Goal: Task Accomplishment & Management: Manage account settings

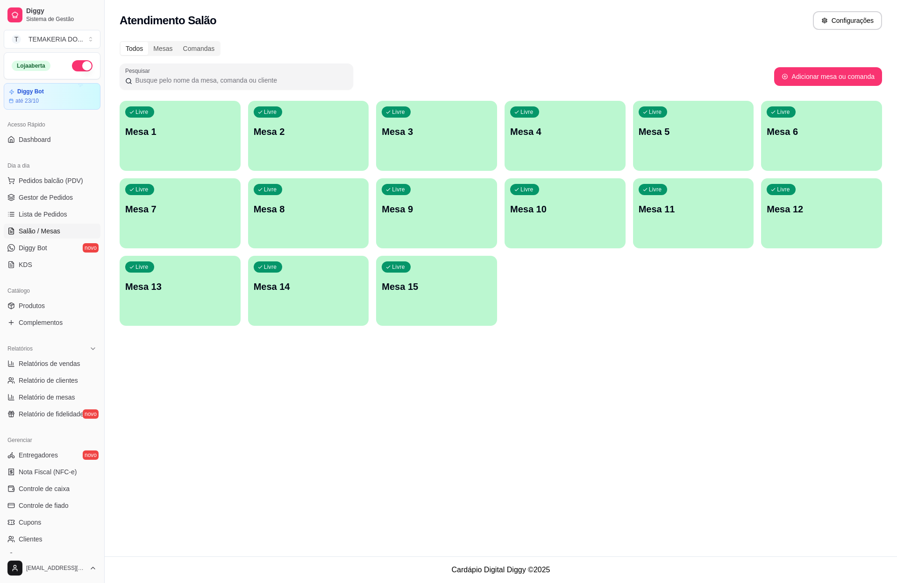
click at [291, 154] on div "Livre Mesa 2" at bounding box center [308, 130] width 121 height 59
click at [289, 123] on div "Livre Mesa 2" at bounding box center [308, 130] width 121 height 59
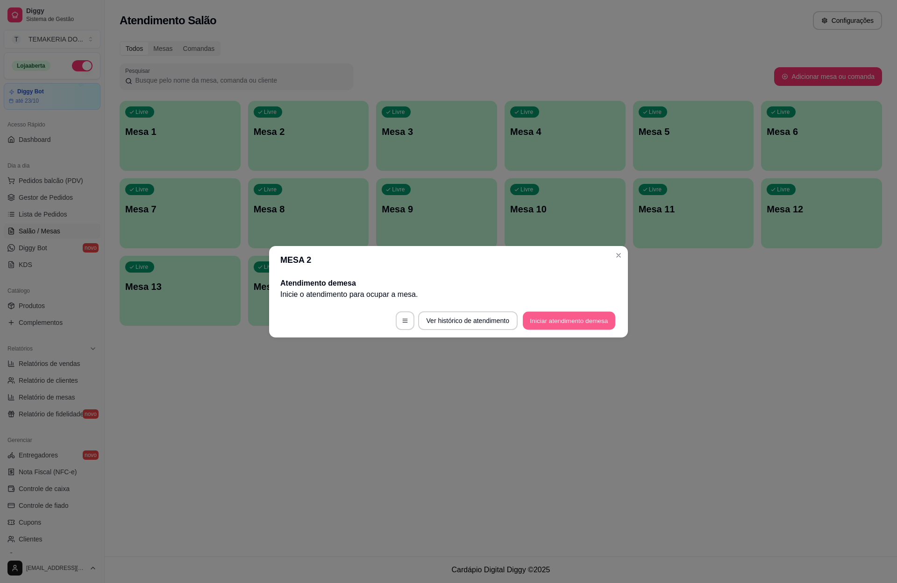
click at [534, 320] on button "Iniciar atendimento de mesa" at bounding box center [569, 321] width 92 height 18
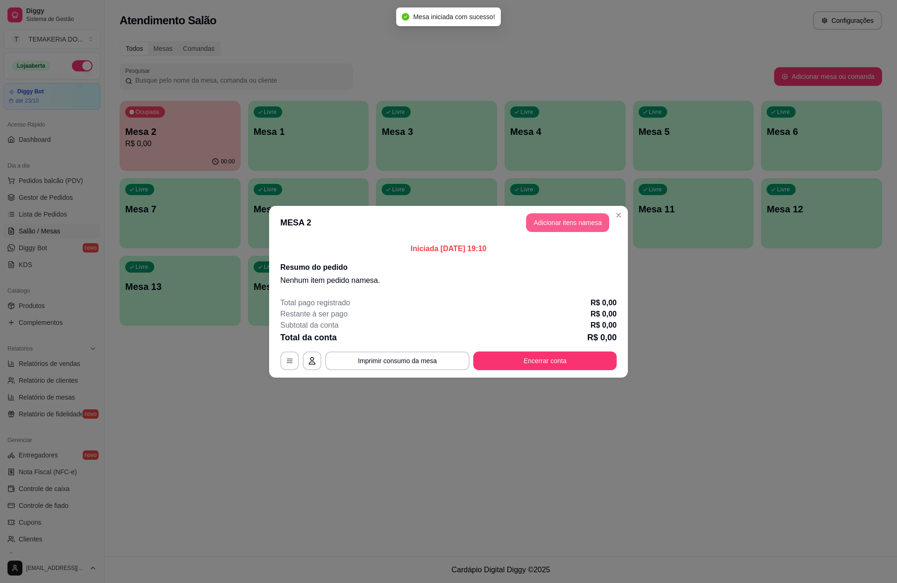
click at [563, 225] on button "Adicionar itens na mesa" at bounding box center [567, 222] width 83 height 19
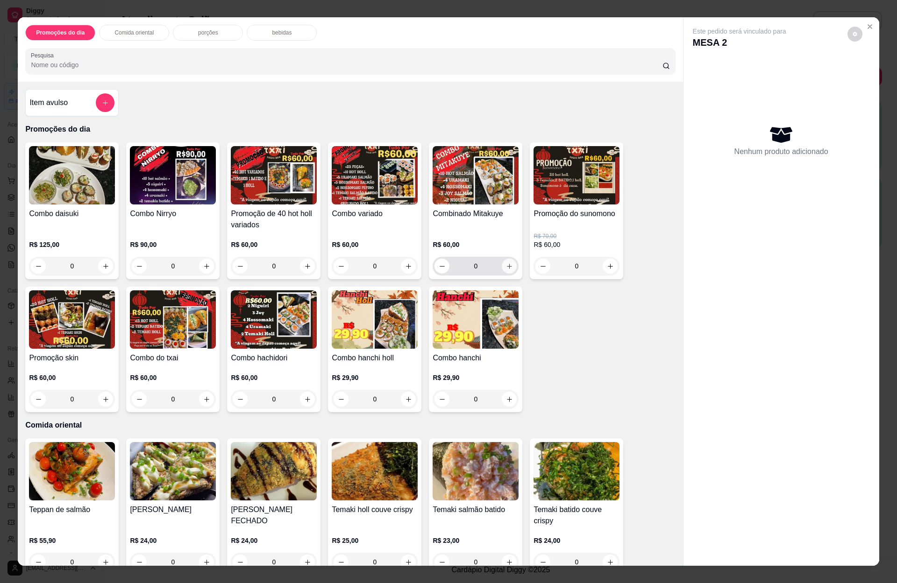
click at [506, 265] on icon "increase-product-quantity" at bounding box center [509, 266] width 7 height 7
type input "1"
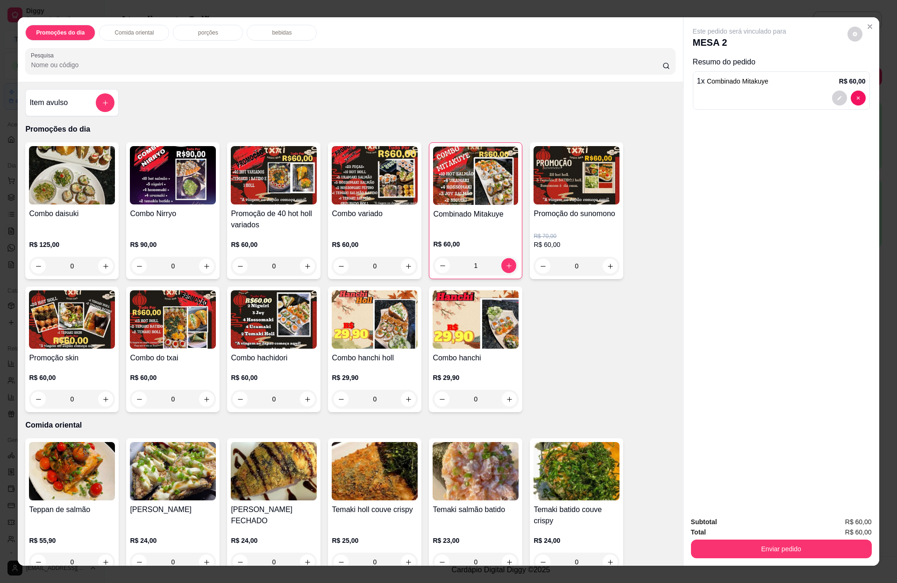
click at [283, 29] on p "bebidas" at bounding box center [282, 32] width 20 height 7
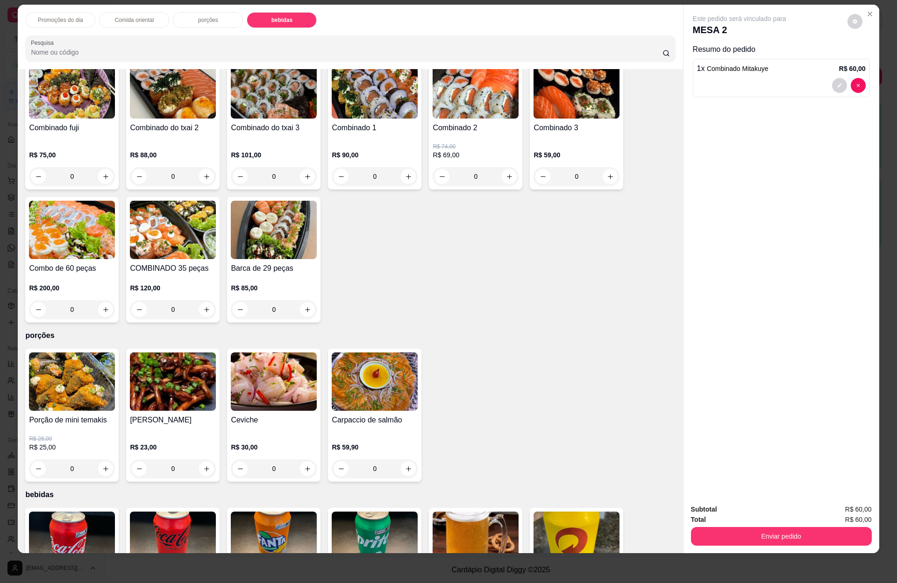
scroll to position [2164, 0]
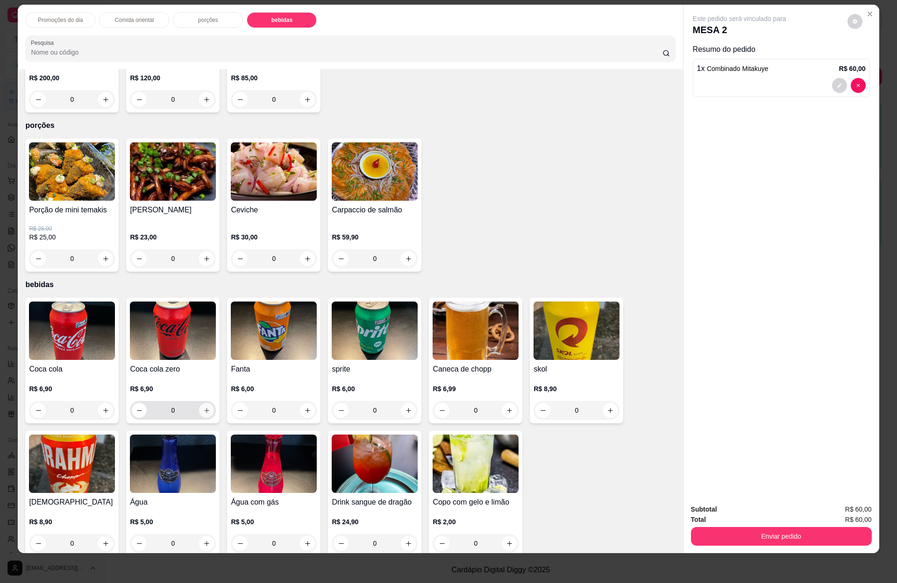
click at [203, 407] on icon "increase-product-quantity" at bounding box center [206, 410] width 7 height 7
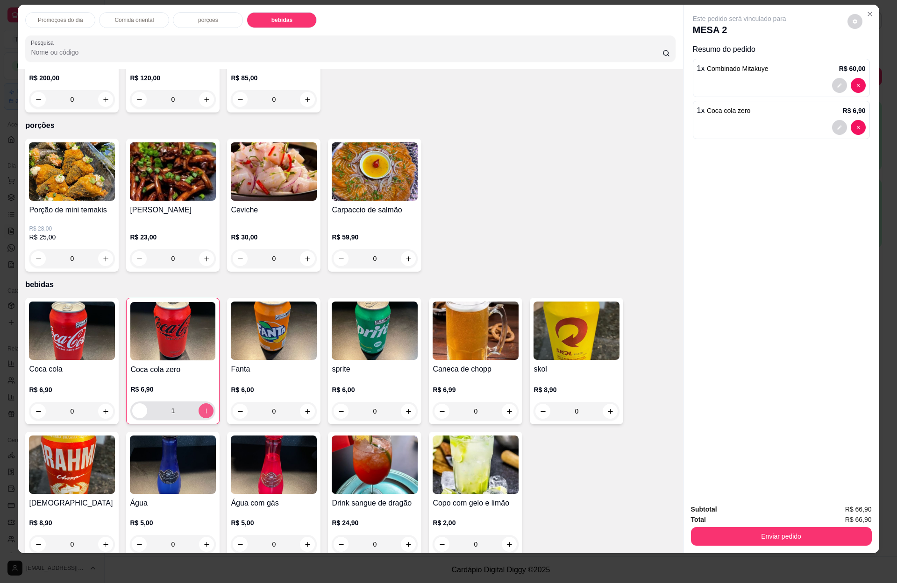
click at [203, 408] on icon "increase-product-quantity" at bounding box center [206, 411] width 7 height 7
click at [133, 404] on button "decrease-product-quantity" at bounding box center [140, 411] width 14 height 14
type input "2"
click at [775, 530] on button "Enviar pedido" at bounding box center [780, 536] width 175 height 18
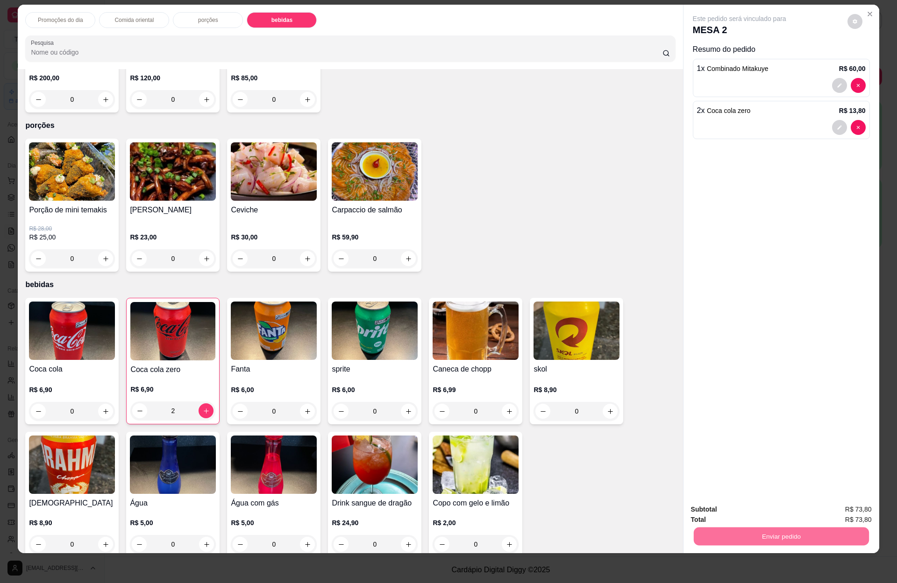
click at [838, 509] on button "Enviar pedido" at bounding box center [845, 513] width 51 height 17
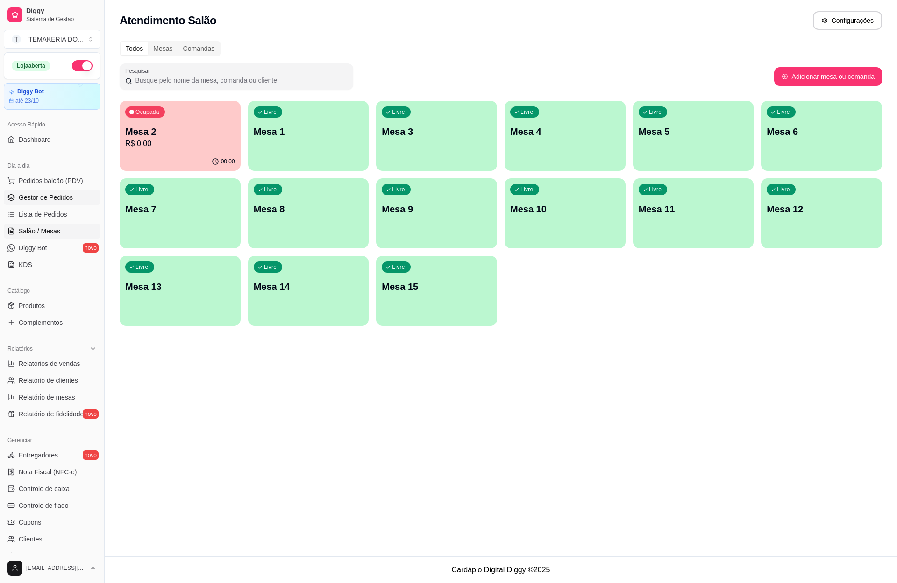
click at [43, 202] on span "Gestor de Pedidos" at bounding box center [46, 197] width 54 height 9
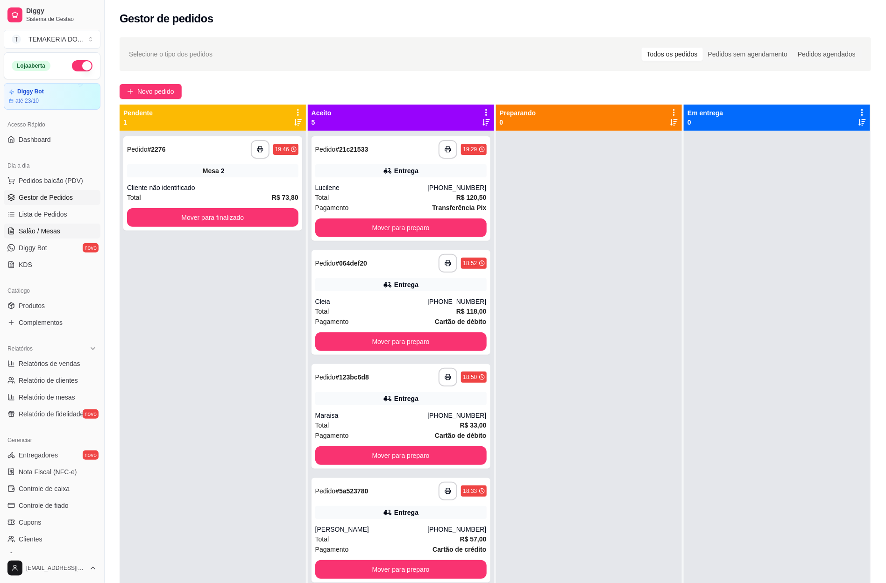
click at [50, 236] on span "Salão / Mesas" at bounding box center [40, 231] width 42 height 9
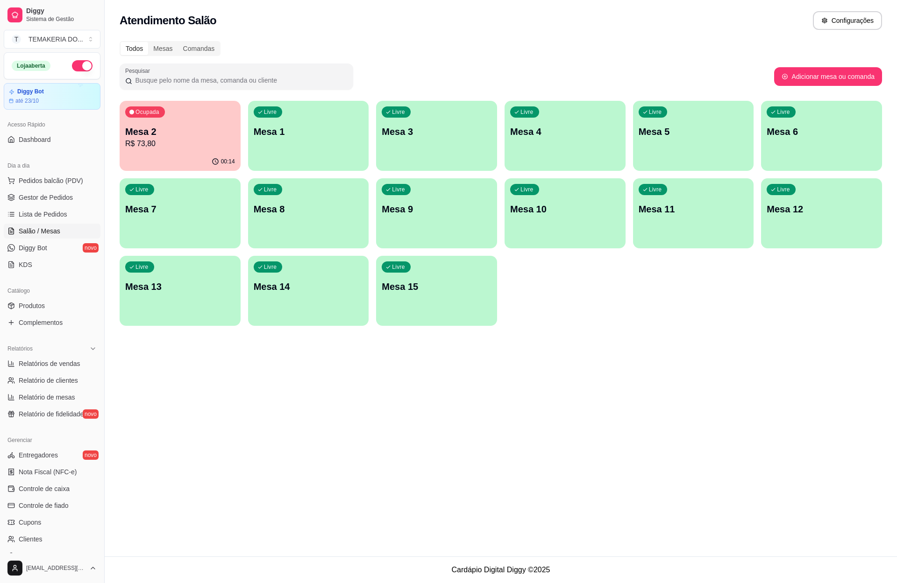
click at [171, 137] on p "Mesa 2" at bounding box center [180, 131] width 110 height 13
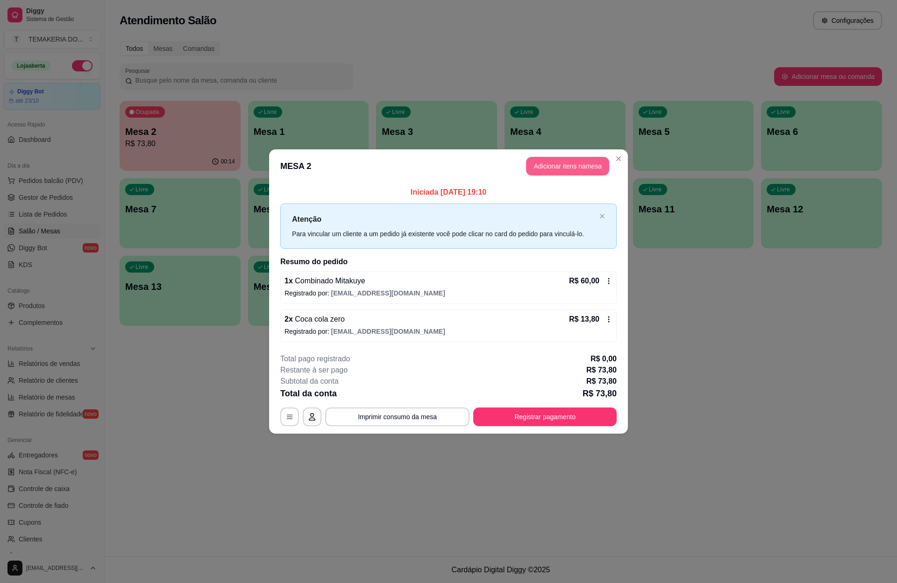
click at [546, 169] on button "Adicionar itens na mesa" at bounding box center [567, 166] width 83 height 19
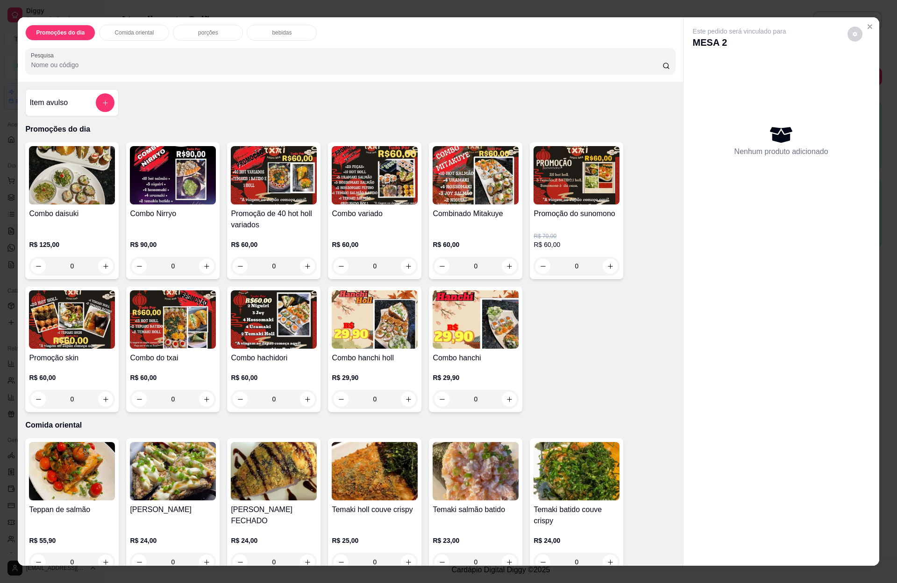
scroll to position [210, 0]
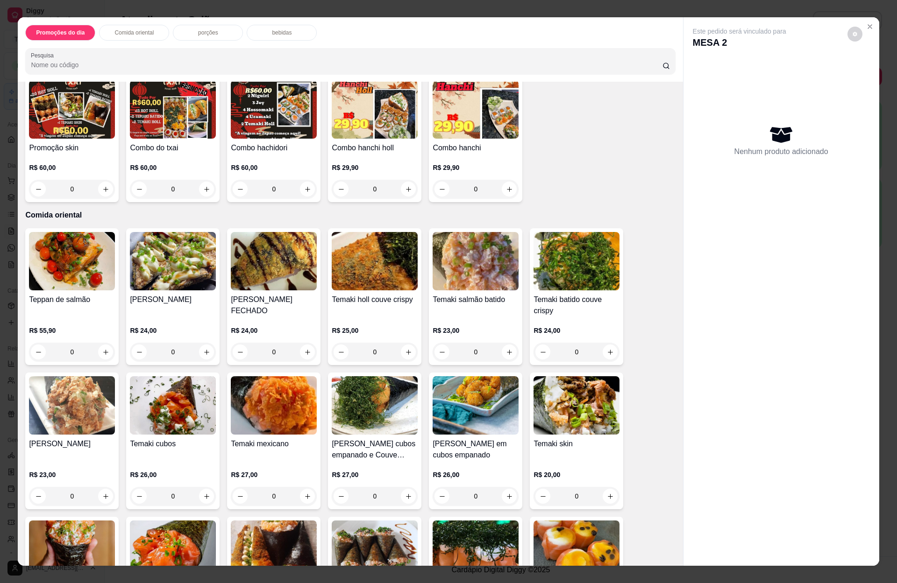
click at [198, 31] on p "porções" at bounding box center [208, 32] width 20 height 7
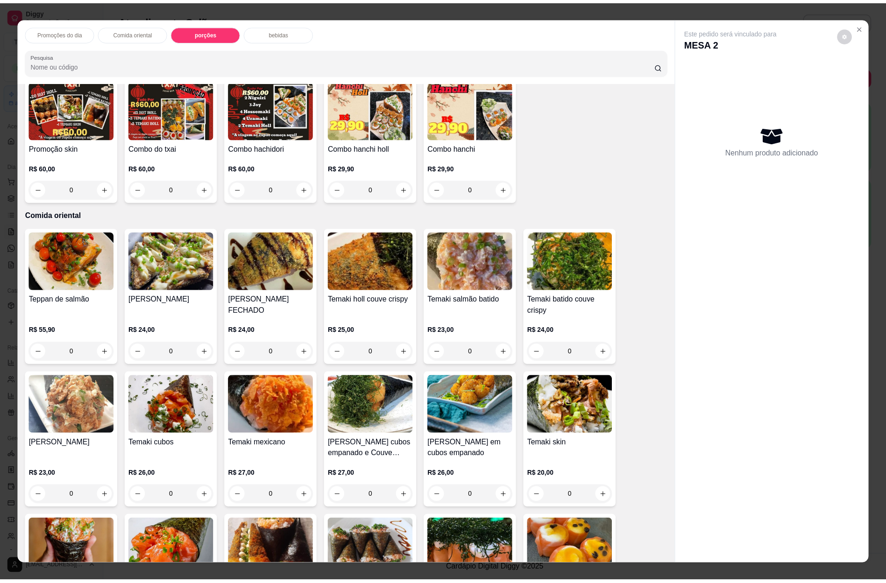
scroll to position [13, 0]
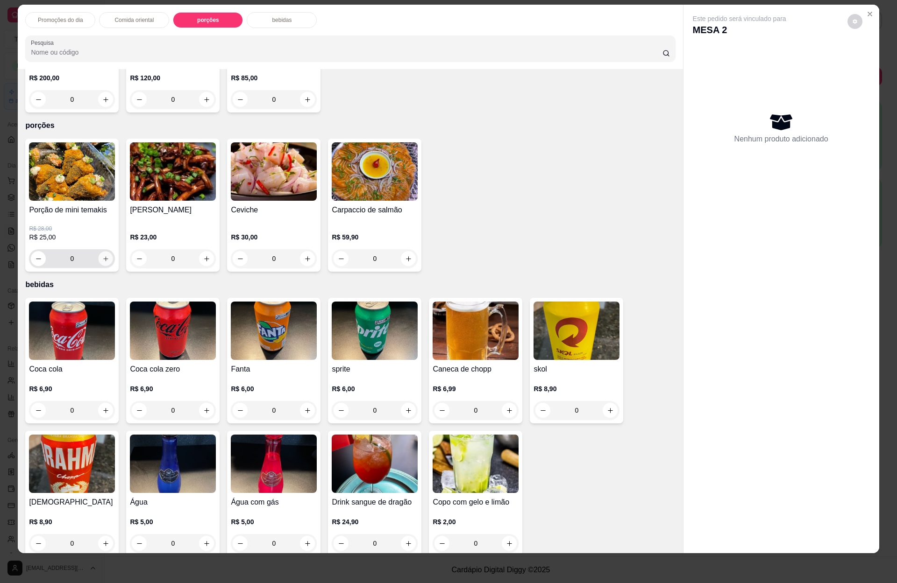
click at [102, 256] on icon "increase-product-quantity" at bounding box center [105, 259] width 7 height 7
type input "1"
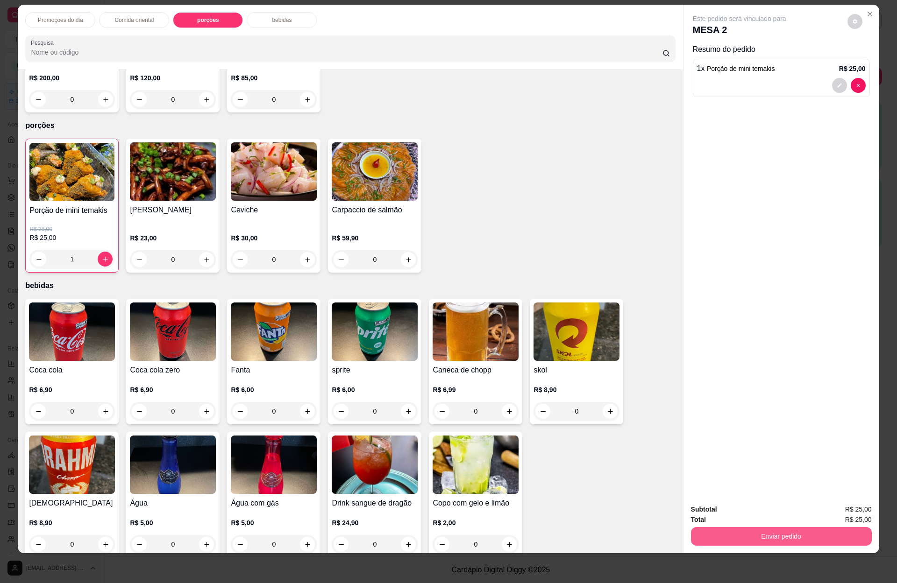
click at [788, 541] on button "Enviar pedido" at bounding box center [781, 536] width 181 height 19
click at [853, 512] on button "Enviar pedido" at bounding box center [845, 513] width 51 height 17
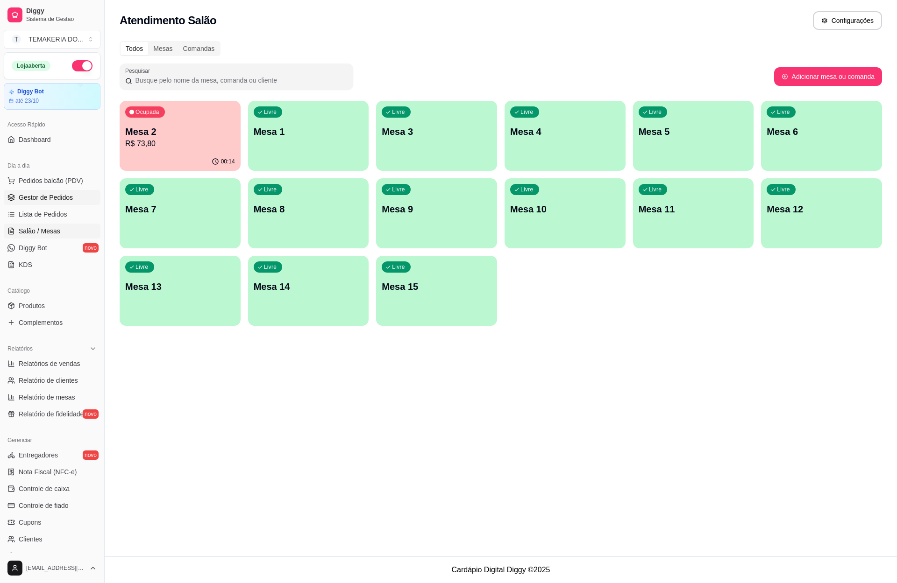
click at [31, 198] on span "Gestor de Pedidos" at bounding box center [46, 197] width 54 height 9
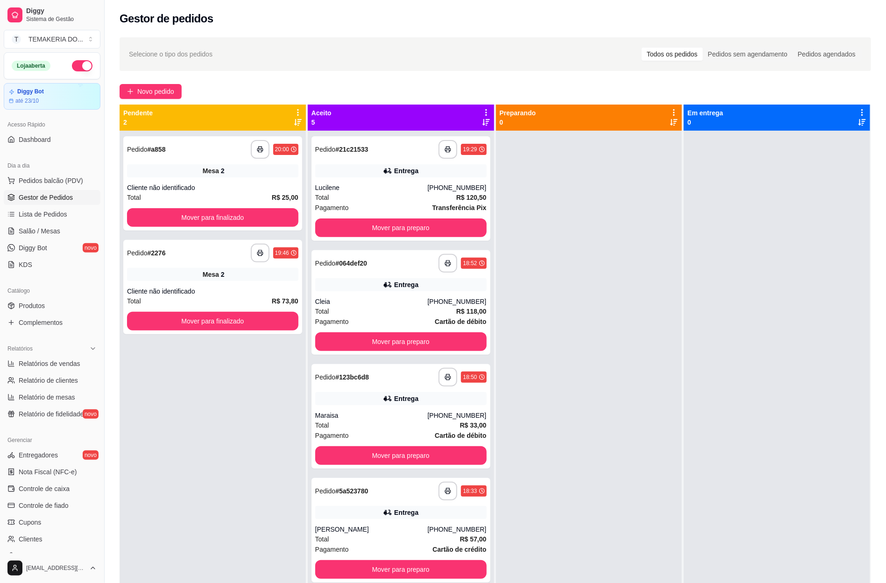
click at [693, 436] on div at bounding box center [777, 422] width 186 height 583
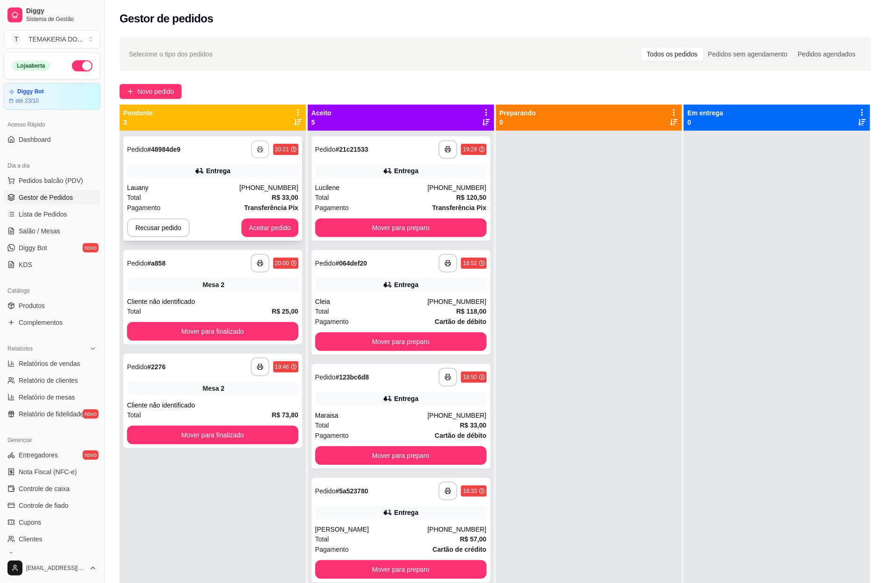
click at [252, 147] on button "button" at bounding box center [260, 150] width 18 height 18
click at [263, 226] on button "Aceitar pedido" at bounding box center [269, 228] width 55 height 18
click at [256, 230] on button "Aceitar pedido" at bounding box center [269, 228] width 55 height 18
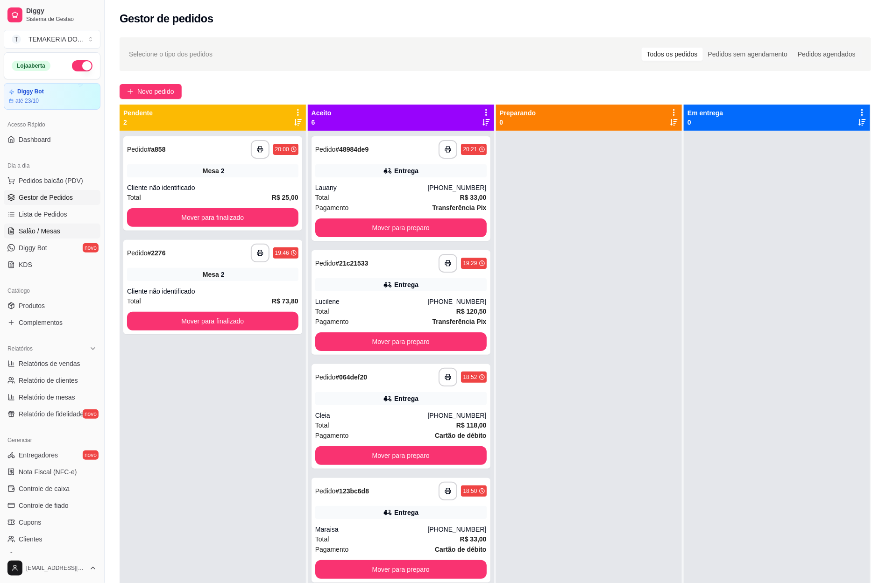
click at [43, 234] on span "Salão / Mesas" at bounding box center [40, 231] width 42 height 9
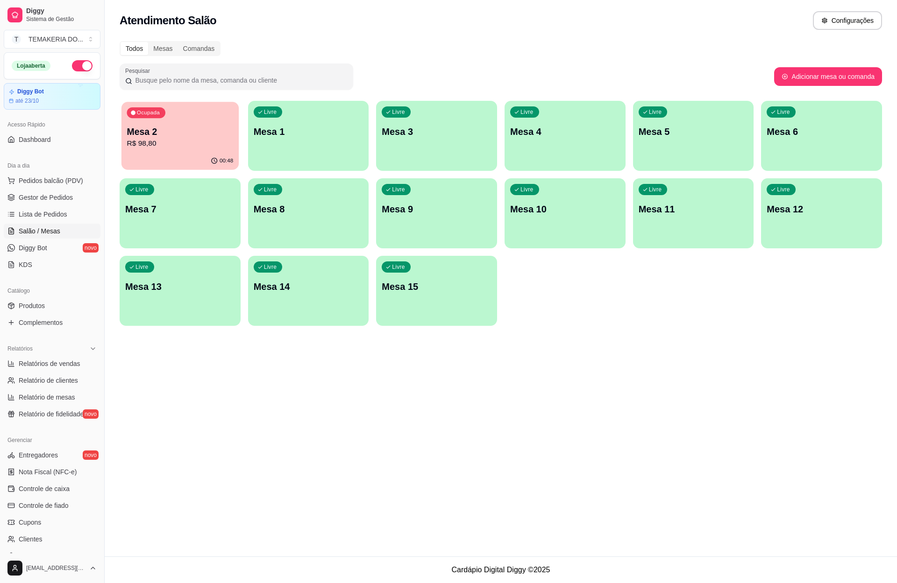
click at [191, 157] on div "00:48" at bounding box center [179, 161] width 117 height 18
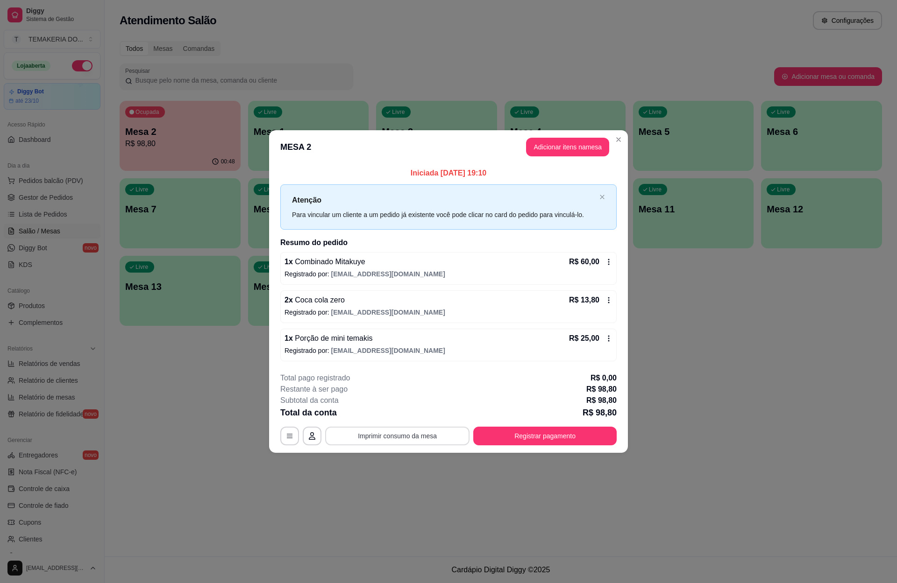
click at [406, 441] on button "Imprimir consumo da mesa" at bounding box center [397, 436] width 144 height 19
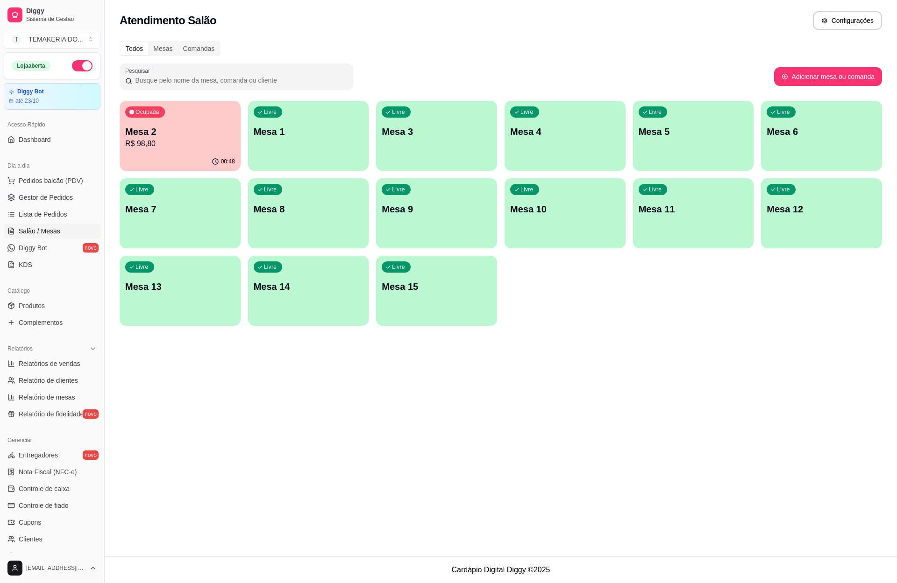
click at [181, 139] on p "R$ 98,80" at bounding box center [180, 143] width 110 height 11
click at [163, 162] on div "00:49" at bounding box center [180, 162] width 121 height 18
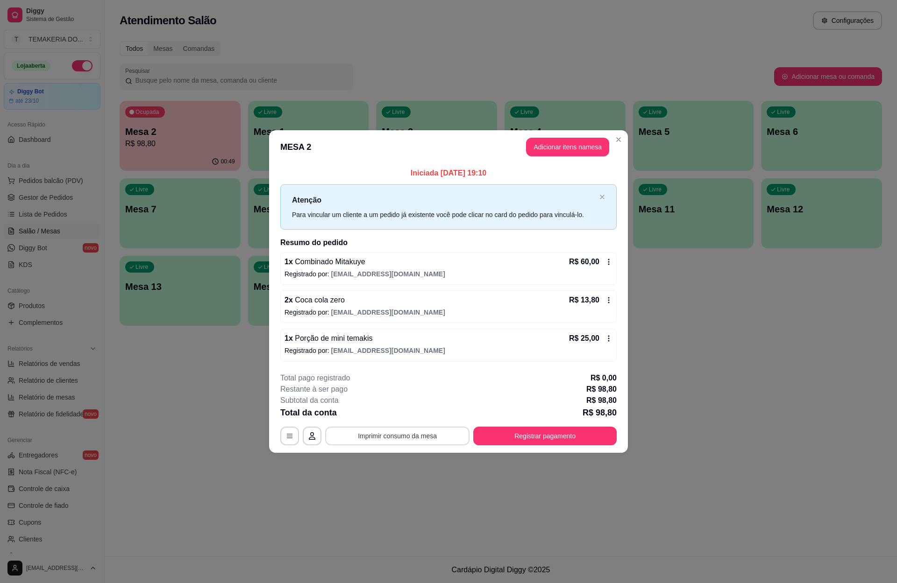
click at [403, 436] on button "Imprimir consumo da mesa" at bounding box center [397, 436] width 144 height 19
click at [534, 436] on button "Registrar pagamento" at bounding box center [544, 436] width 143 height 19
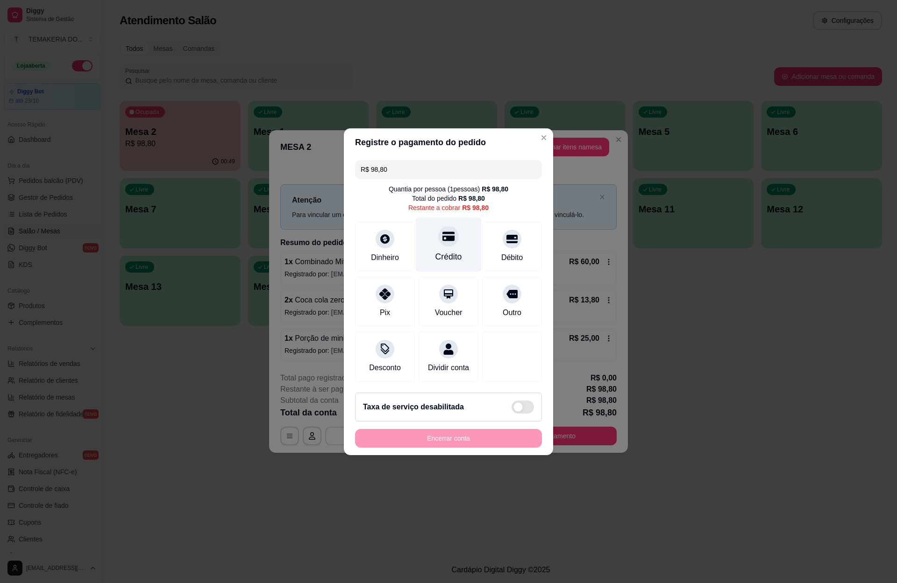
click at [439, 240] on div at bounding box center [448, 236] width 21 height 21
type input "R$ 0,00"
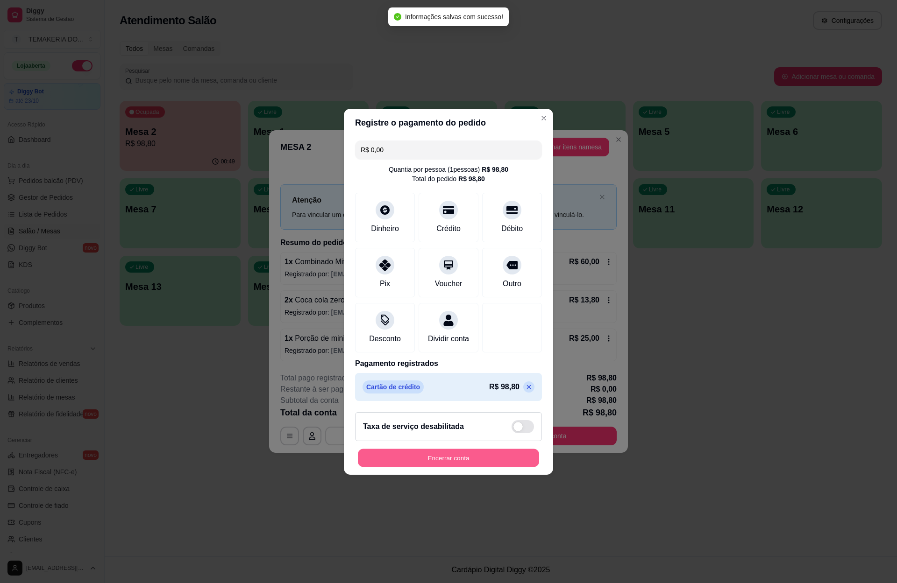
click at [441, 460] on button "Encerrar conta" at bounding box center [448, 458] width 181 height 18
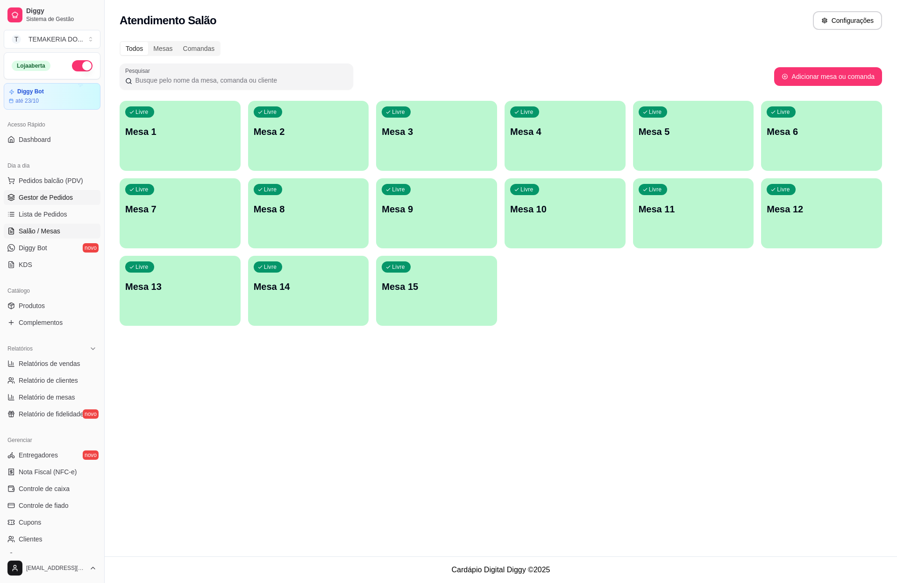
click at [66, 197] on span "Gestor de Pedidos" at bounding box center [46, 197] width 54 height 9
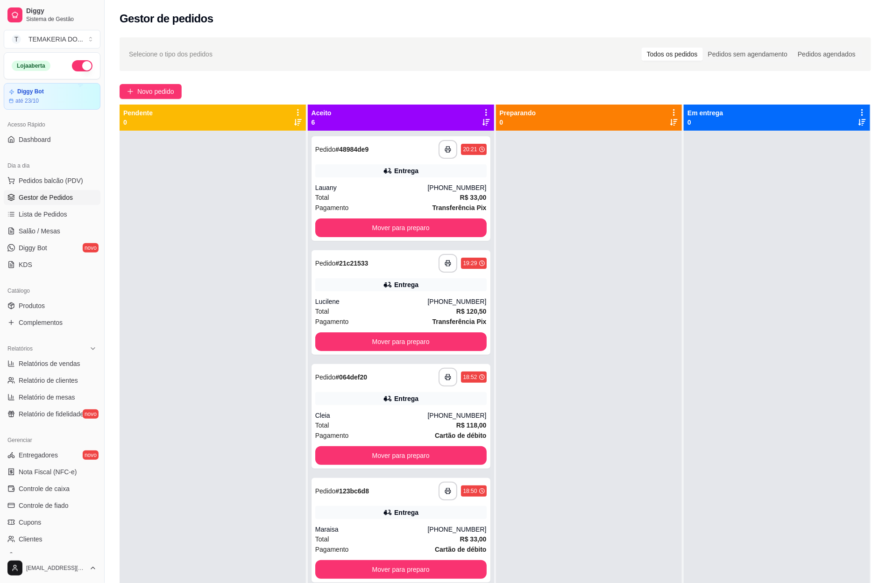
click at [765, 451] on div at bounding box center [777, 422] width 186 height 583
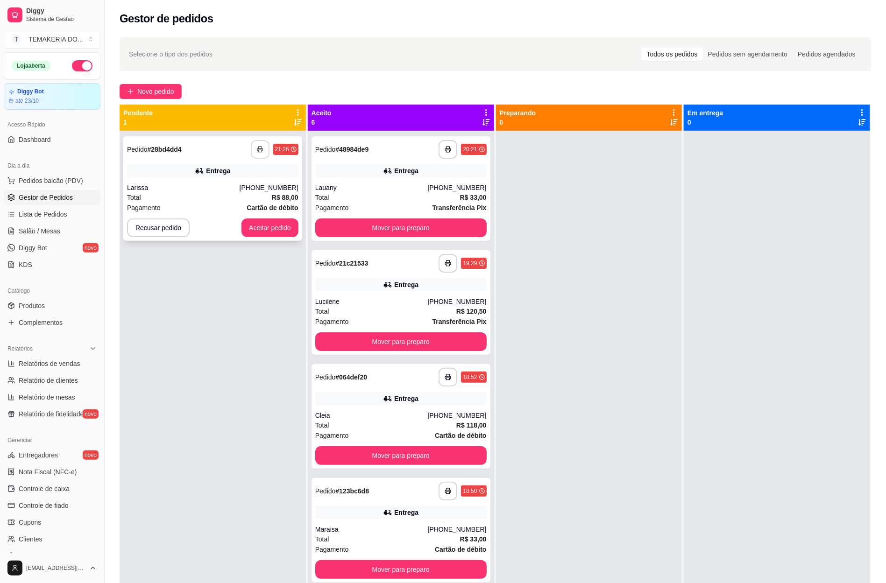
click at [258, 150] on rect "button" at bounding box center [259, 151] width 3 height 2
click at [258, 228] on button "Aceitar pedido" at bounding box center [270, 228] width 57 height 19
click at [254, 229] on button "Aceitar pedido" at bounding box center [269, 228] width 55 height 18
click at [261, 149] on icon "button" at bounding box center [259, 150] width 5 height 2
click at [270, 226] on button "Aceitar pedido" at bounding box center [269, 228] width 55 height 18
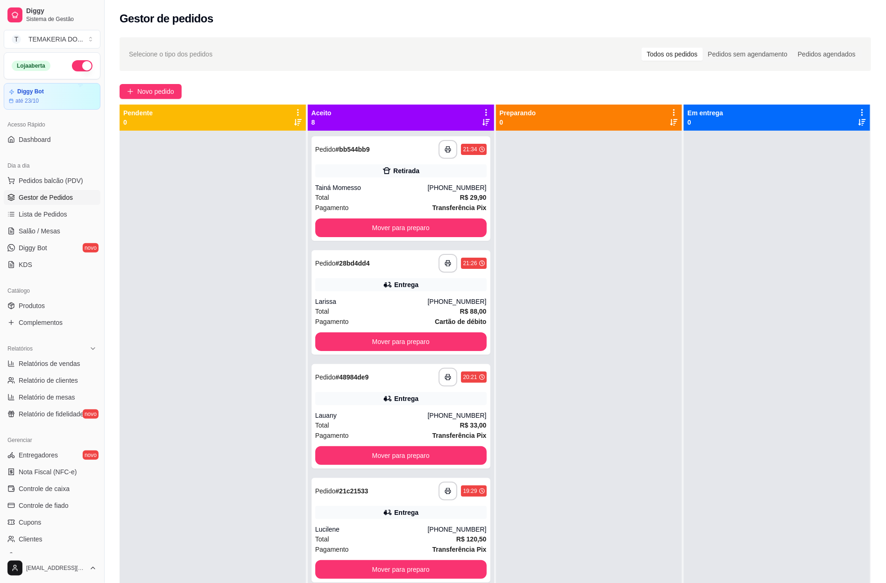
click at [76, 66] on button "button" at bounding box center [82, 65] width 21 height 11
